Goal: Information Seeking & Learning: Learn about a topic

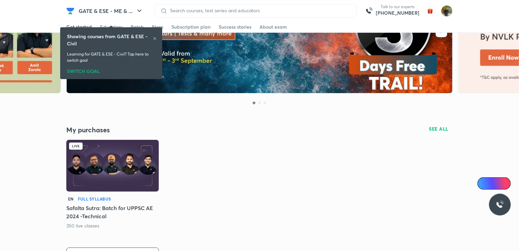
scroll to position [71, 0]
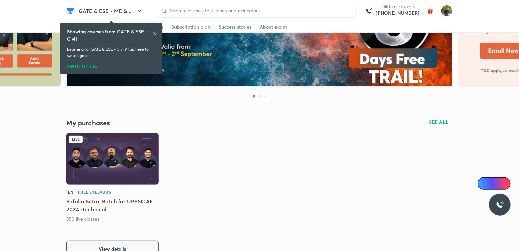
click at [143, 242] on button "View details" at bounding box center [112, 248] width 93 height 16
